Goal: Information Seeking & Learning: Learn about a topic

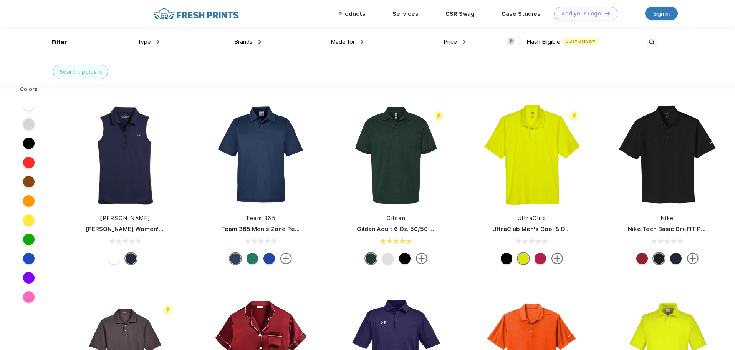
click at [455, 41] on span "Price" at bounding box center [450, 41] width 13 height 7
click at [467, 40] on div "Filter Type Shirts Sweaters Bottoms Accessories Hats Tanks Jackets Jerseys Polo…" at bounding box center [354, 42] width 607 height 31
click at [465, 41] on img at bounding box center [464, 42] width 3 height 5
click at [436, 64] on div "$" at bounding box center [436, 67] width 3 height 8
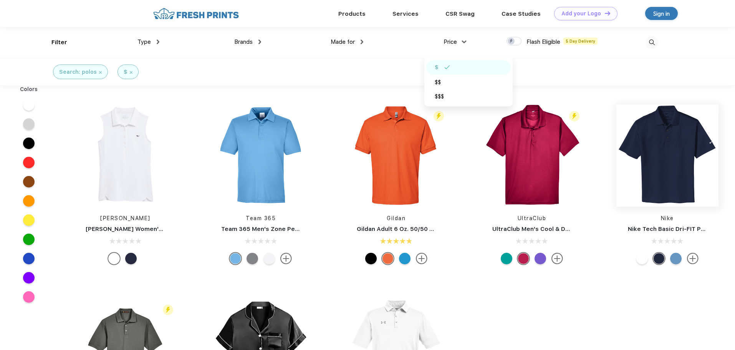
click at [676, 179] on img at bounding box center [668, 156] width 102 height 102
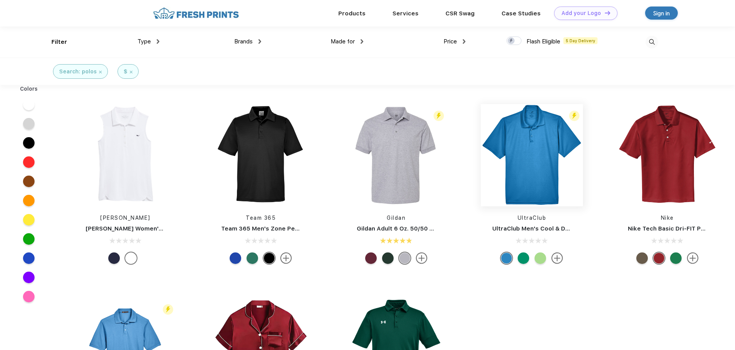
click at [503, 169] on img at bounding box center [532, 155] width 102 height 102
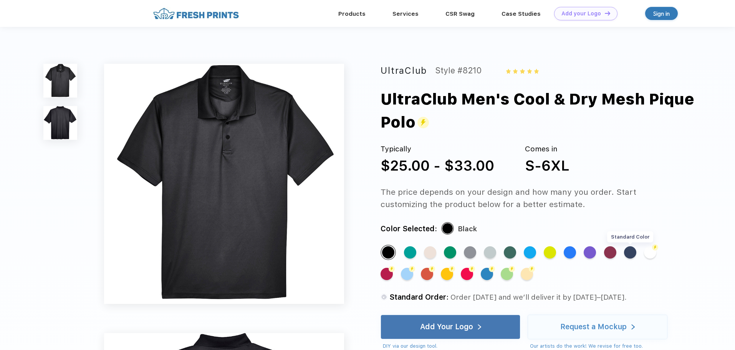
click at [628, 250] on div "Standard Color" at bounding box center [630, 252] width 12 height 12
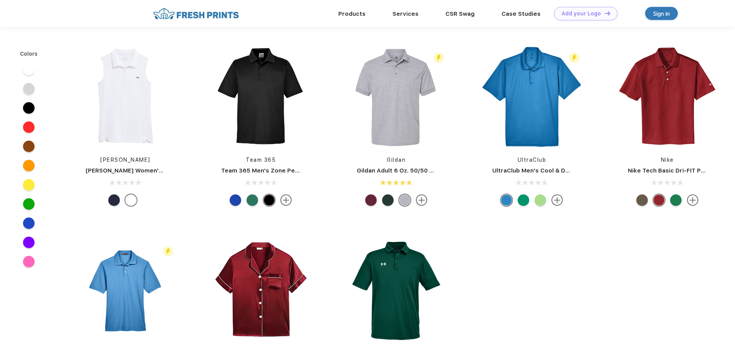
scroll to position [0, 0]
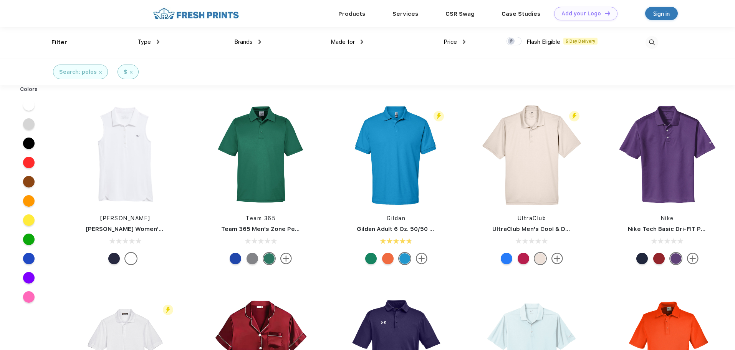
click at [451, 43] on span "Price" at bounding box center [450, 41] width 13 height 7
click at [463, 41] on div "Price" at bounding box center [455, 42] width 22 height 9
click at [463, 41] on img at bounding box center [464, 41] width 5 height 3
click at [513, 42] on div at bounding box center [514, 41] width 15 height 8
click at [512, 41] on input "checkbox" at bounding box center [509, 39] width 5 height 5
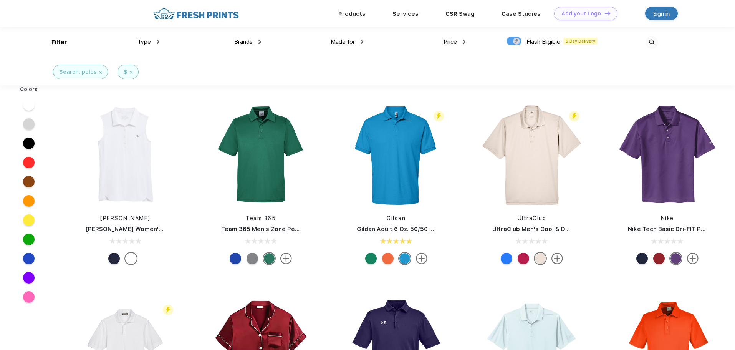
checkbox input "true"
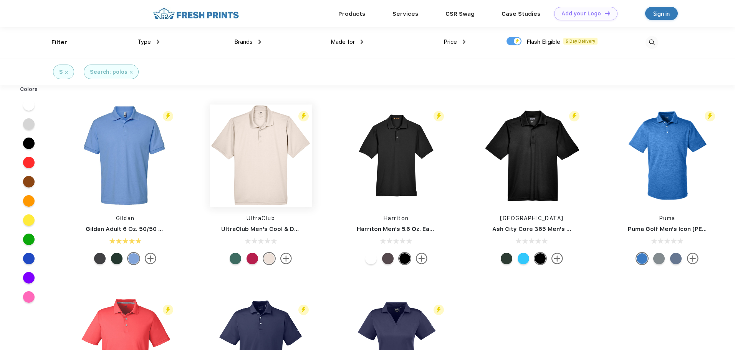
click at [263, 166] on img at bounding box center [261, 156] width 102 height 102
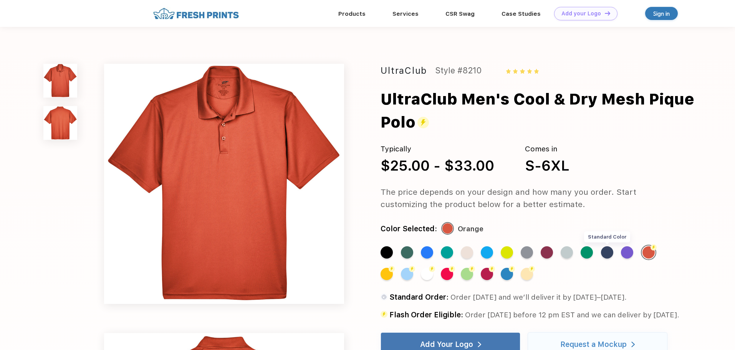
click at [609, 252] on div "Standard Color" at bounding box center [607, 252] width 12 height 12
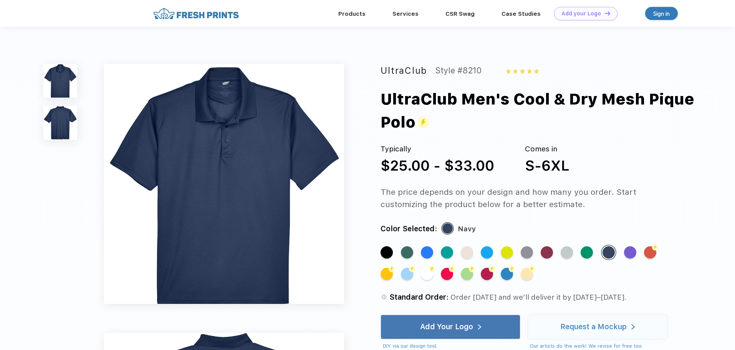
drag, startPoint x: 416, startPoint y: 124, endPoint x: 377, endPoint y: 93, distance: 49.5
copy div "UltraClub Men's Cool & Dry Mesh Pique Polo"
